Goal: Task Accomplishment & Management: Use online tool/utility

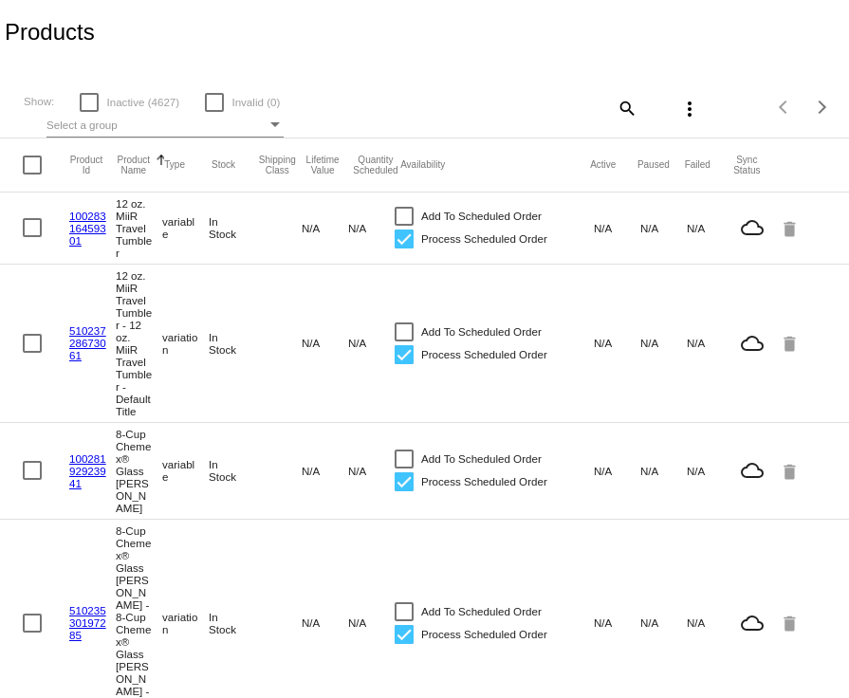
click at [113, 115] on div "Select a group" at bounding box center [156, 125] width 220 height 23
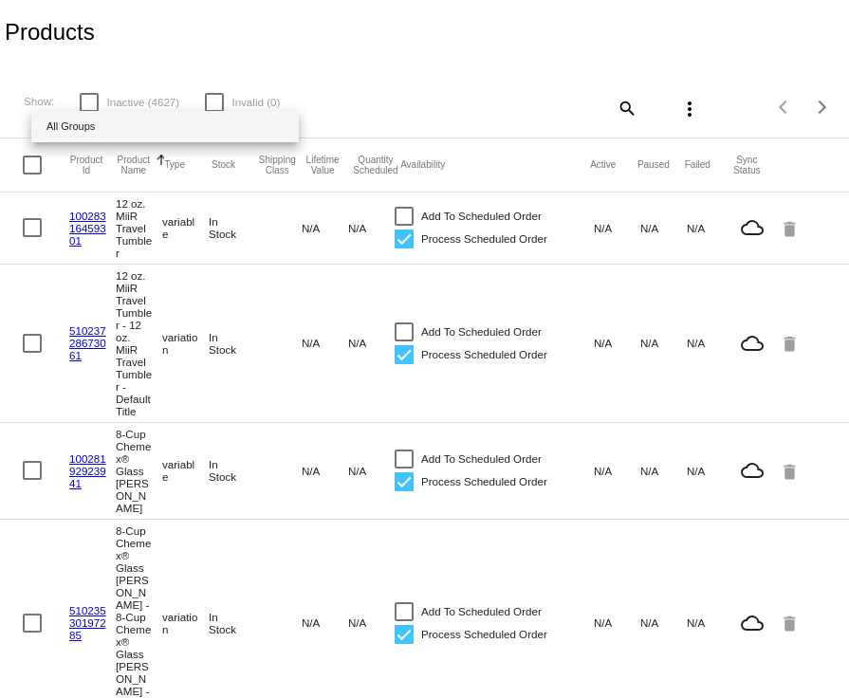
click at [126, 125] on span "All Groups" at bounding box center [164, 126] width 237 height 31
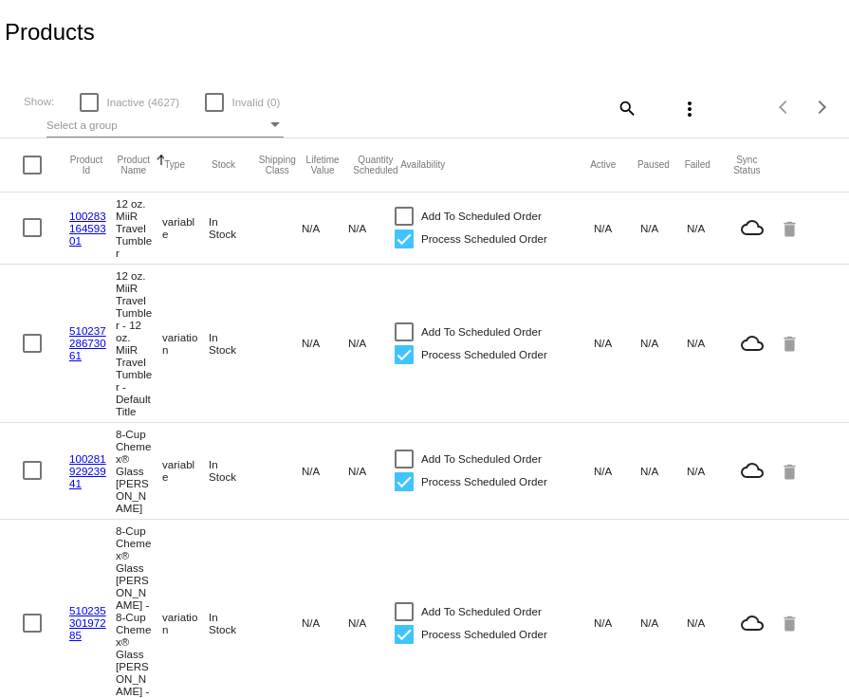
click at [122, 127] on div "Select a group" at bounding box center [156, 125] width 220 height 23
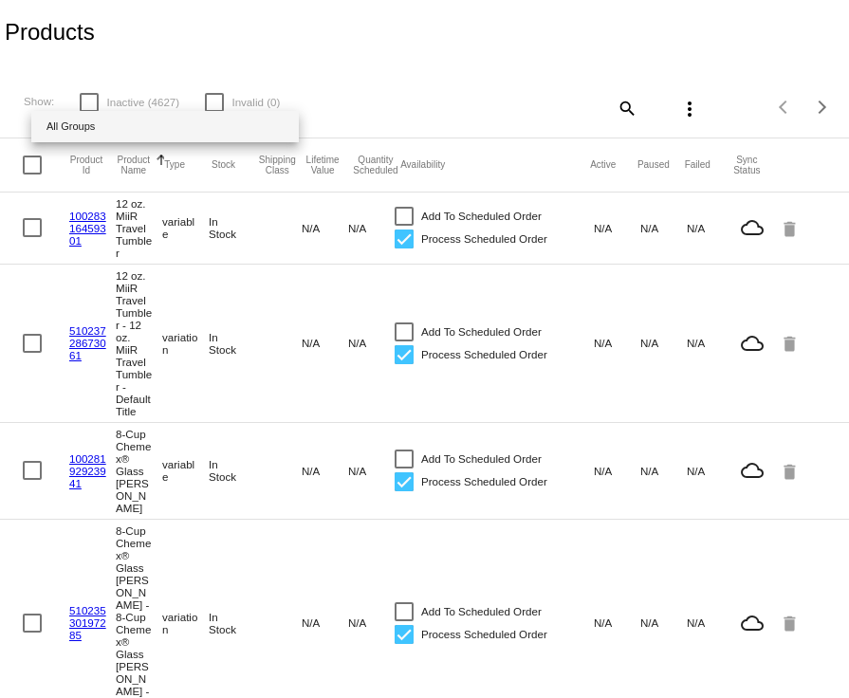
click at [162, 52] on div at bounding box center [424, 349] width 849 height 698
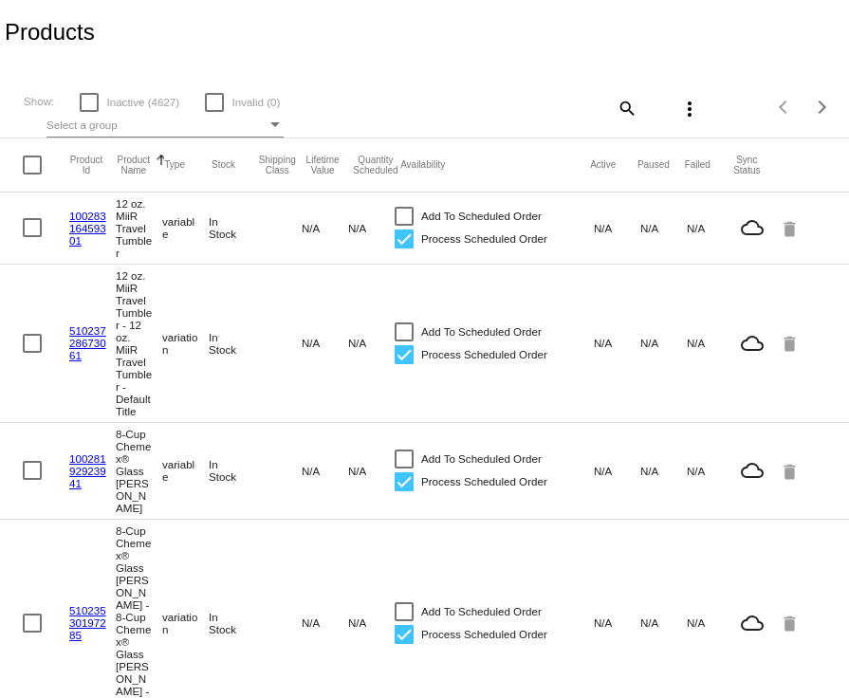
click at [627, 111] on mat-icon "search" at bounding box center [626, 107] width 23 height 29
click at [585, 117] on div "Search" at bounding box center [567, 99] width 140 height 37
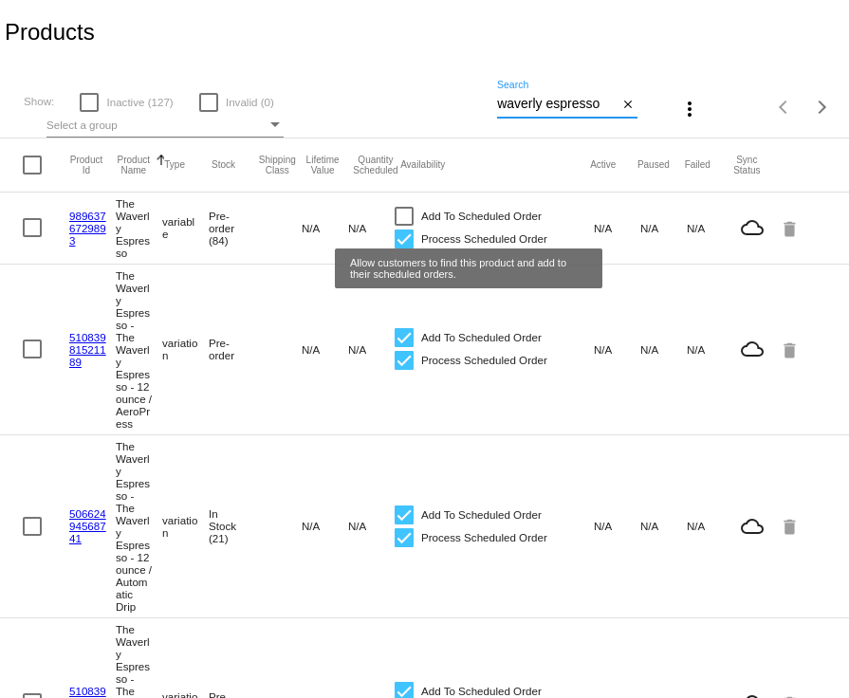
type input "waverly espresso"
click at [408, 219] on div at bounding box center [404, 216] width 19 height 19
click at [404, 226] on input "Add To Scheduled Order" at bounding box center [403, 226] width 1 height 1
checkbox input "true"
